Goal: Find specific page/section: Find specific page/section

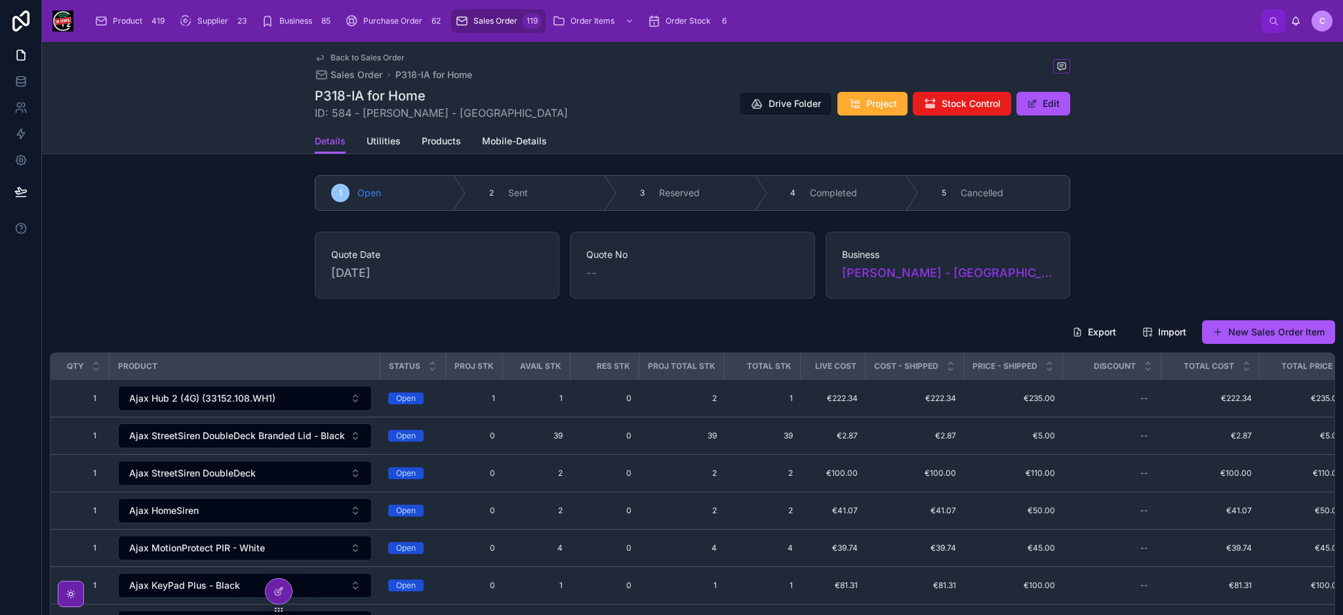
scroll to position [0, 29]
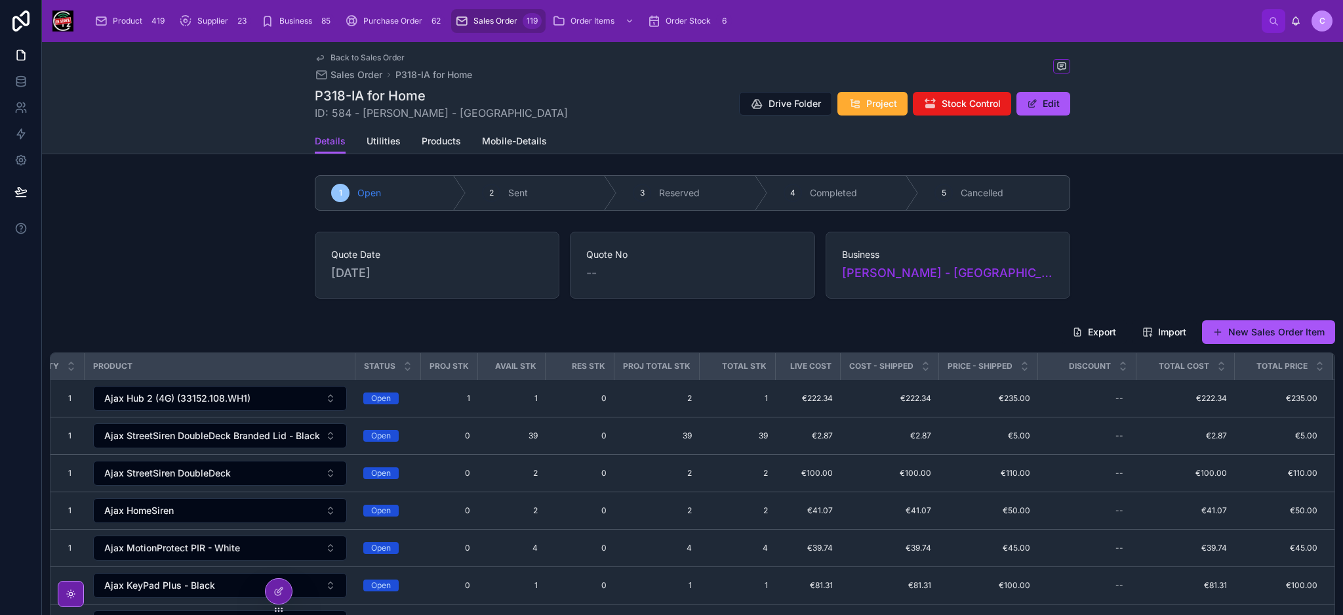
click at [477, 22] on span "Sales Order" at bounding box center [496, 21] width 44 height 10
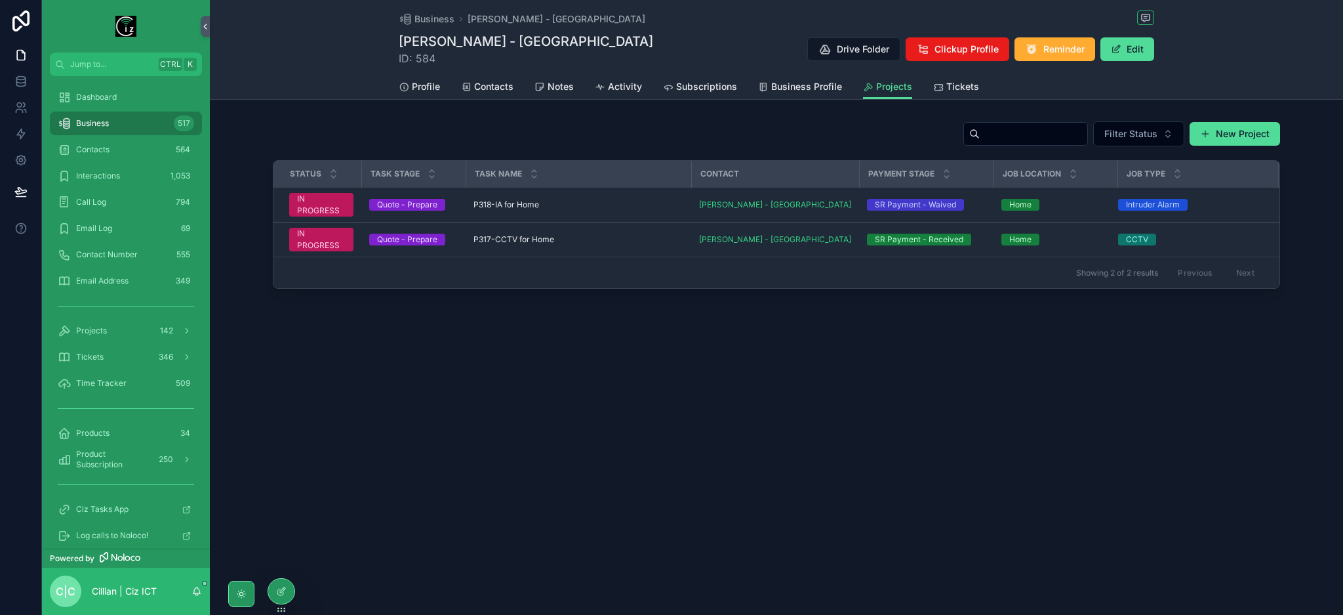
scroll to position [324, 0]
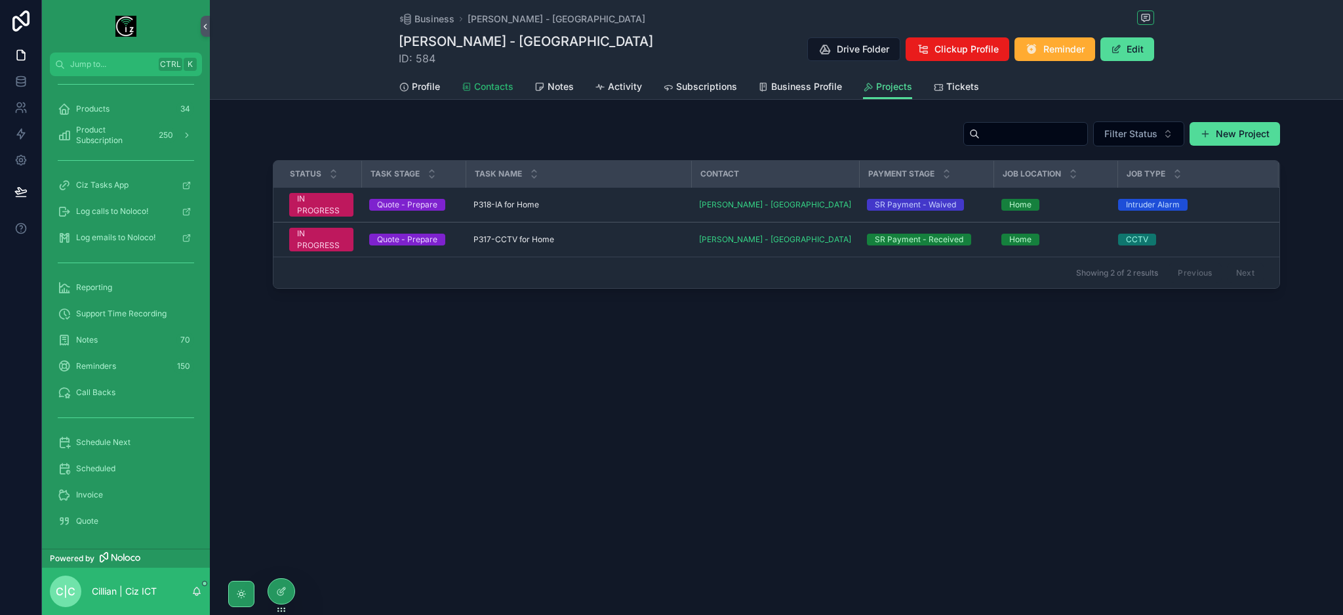
click at [500, 94] on link "Contacts" at bounding box center [487, 88] width 52 height 26
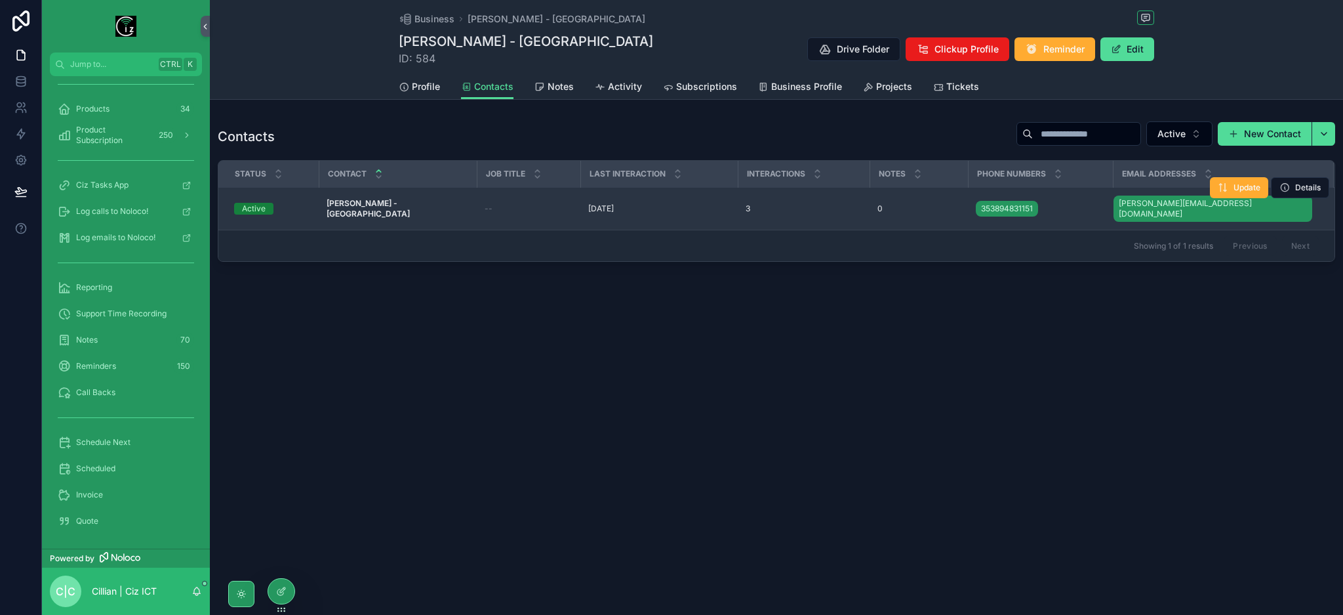
click at [400, 203] on strong "[PERSON_NAME] - [GEOGRAPHIC_DATA]" at bounding box center [368, 208] width 83 height 20
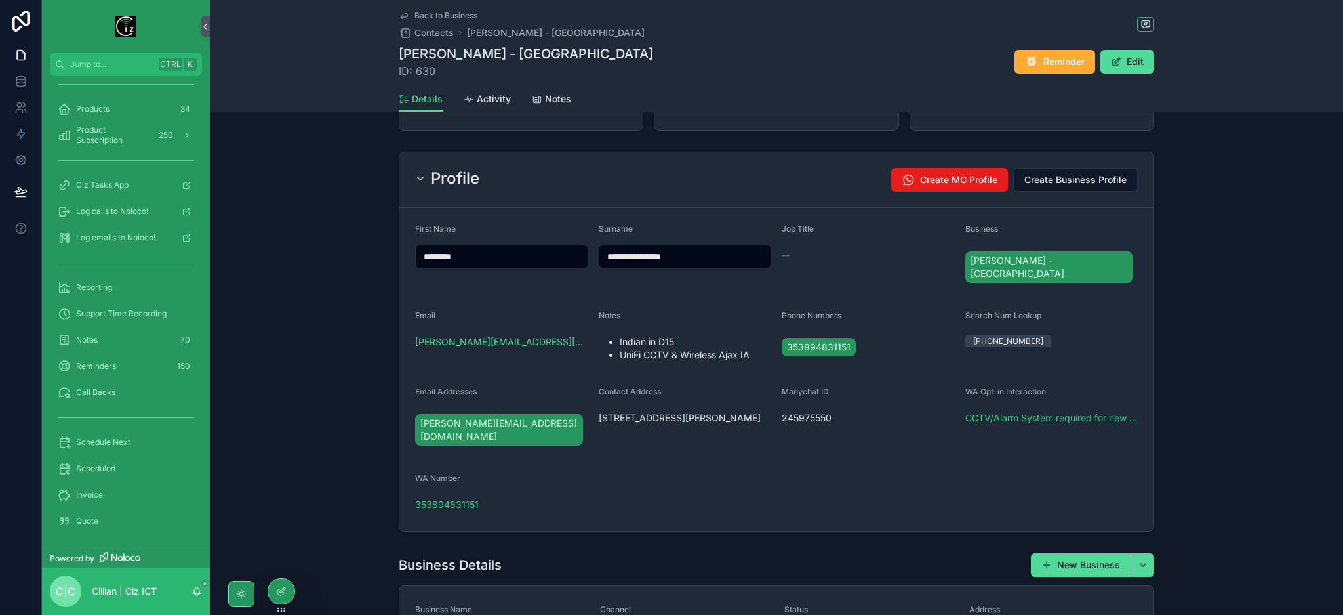
scroll to position [87, 0]
